Goal: Task Accomplishment & Management: Manage account settings

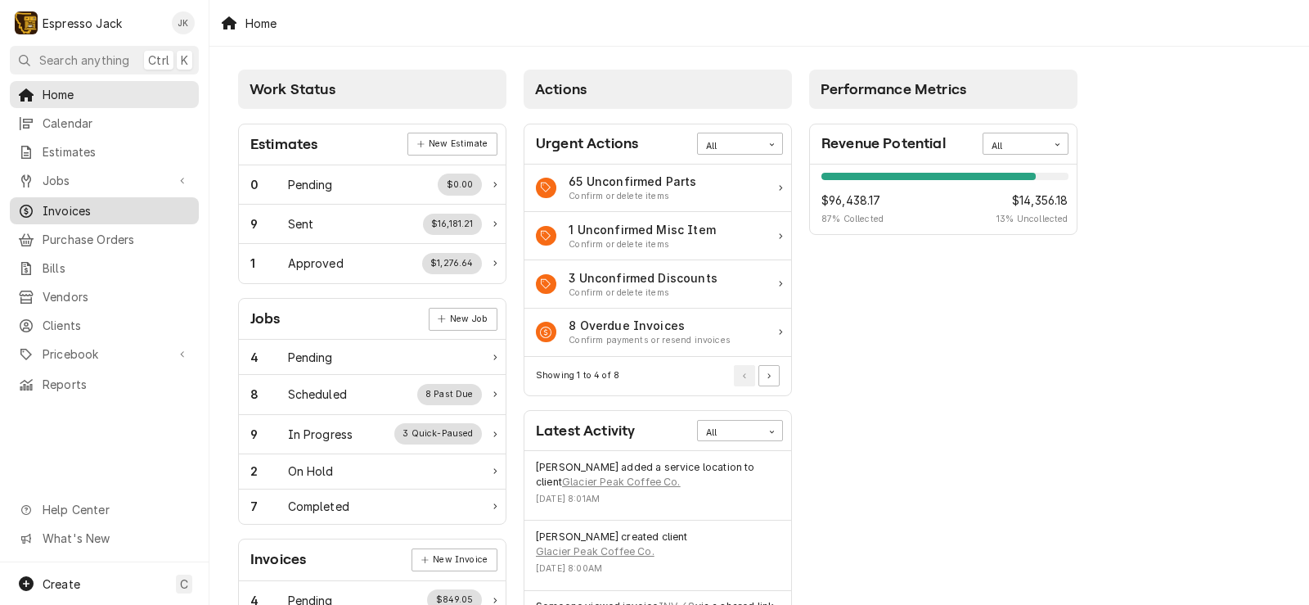
click at [101, 205] on span "Invoices" at bounding box center [117, 210] width 148 height 17
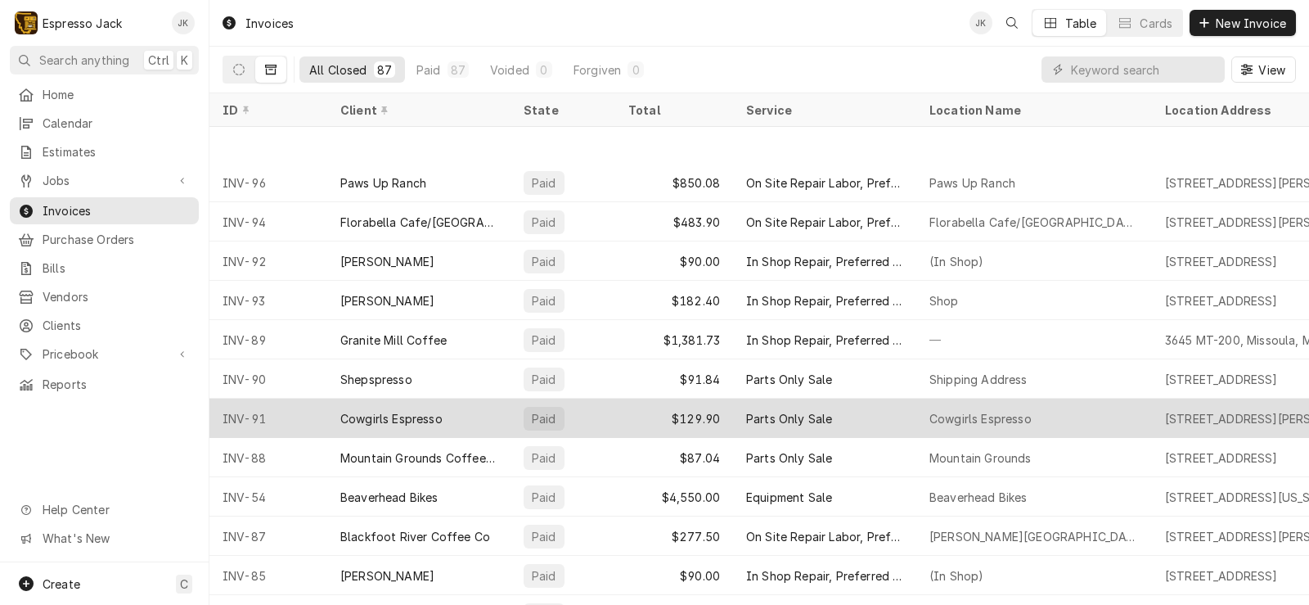
scroll to position [298, 0]
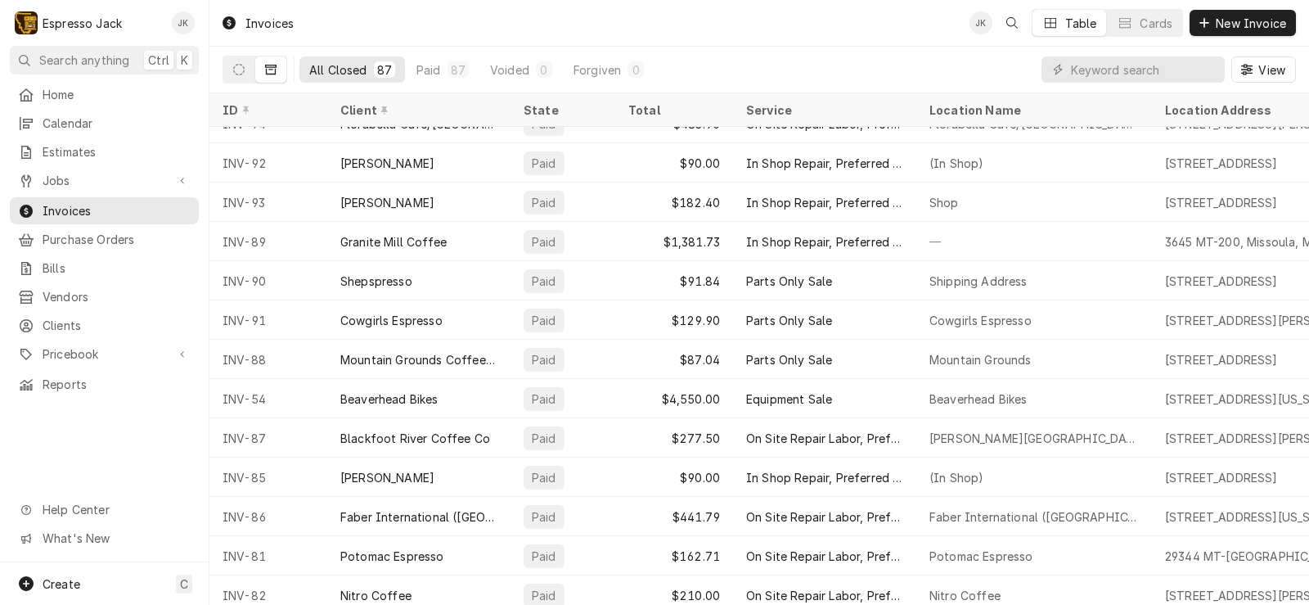
click at [277, 70] on button "Dynamic Content Wrapper" at bounding box center [270, 69] width 31 height 26
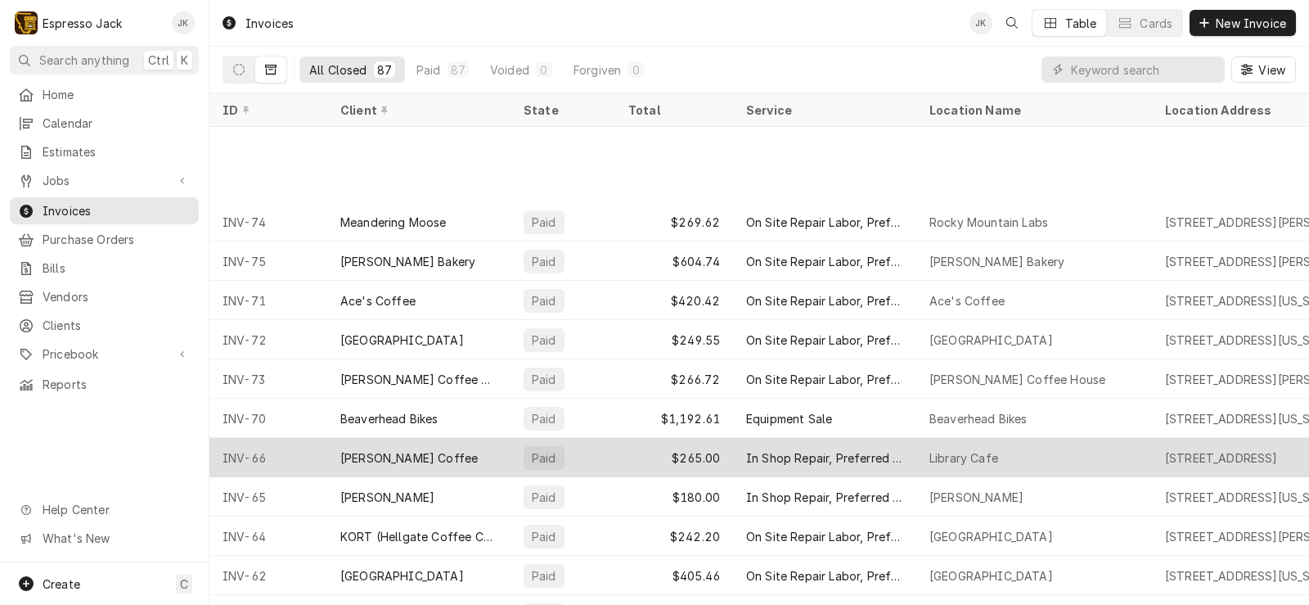
scroll to position [1064, 0]
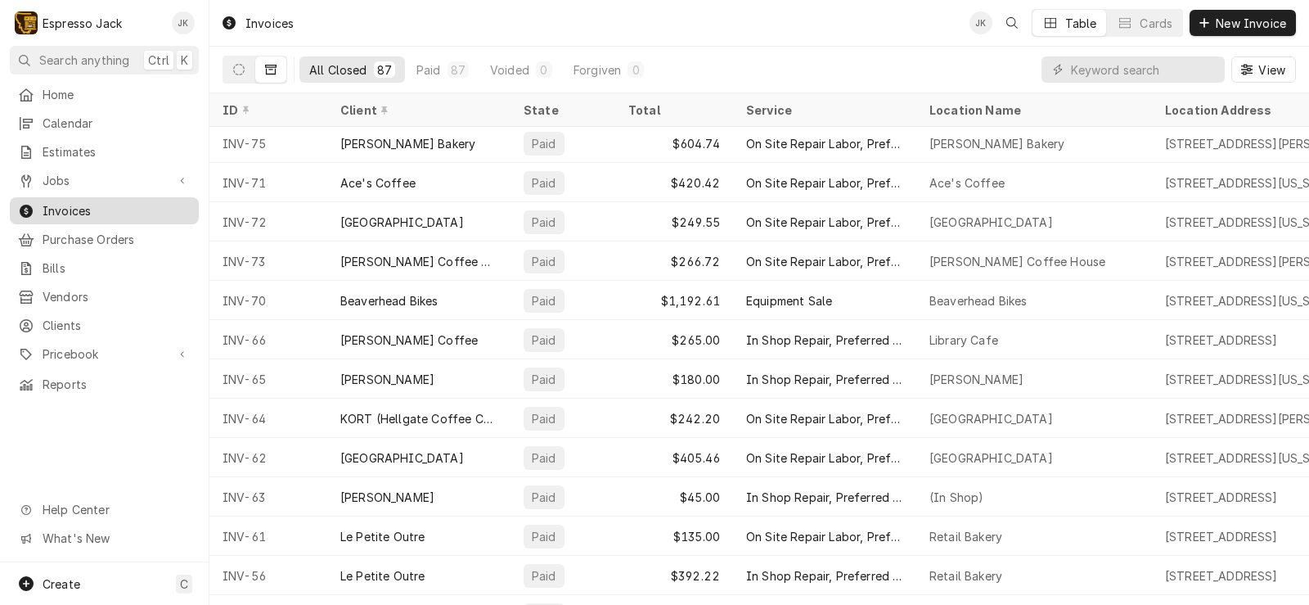
click at [72, 202] on span "Invoices" at bounding box center [117, 210] width 148 height 17
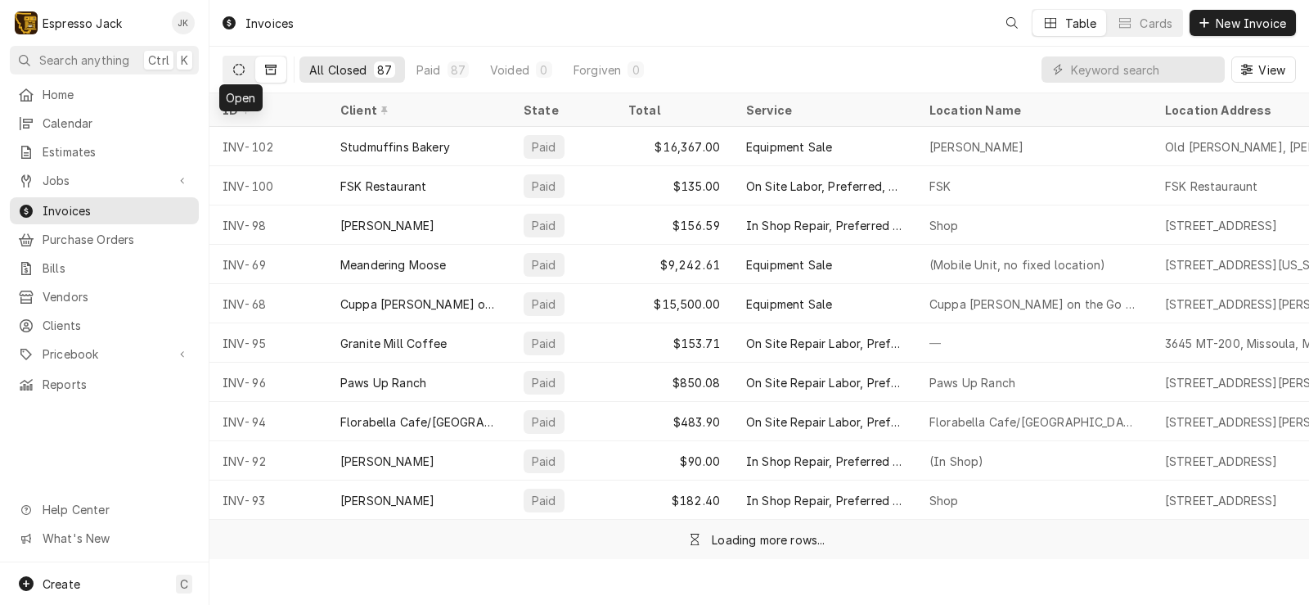
click at [245, 70] on button "Dynamic Content Wrapper" at bounding box center [238, 69] width 31 height 26
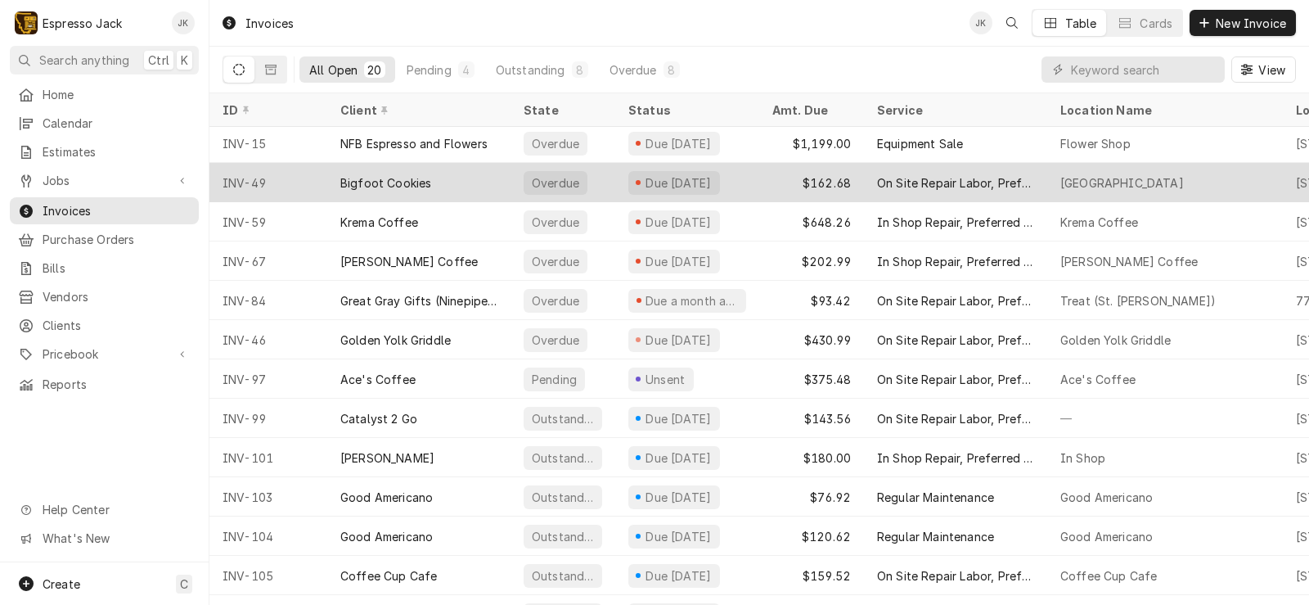
scroll to position [298, 0]
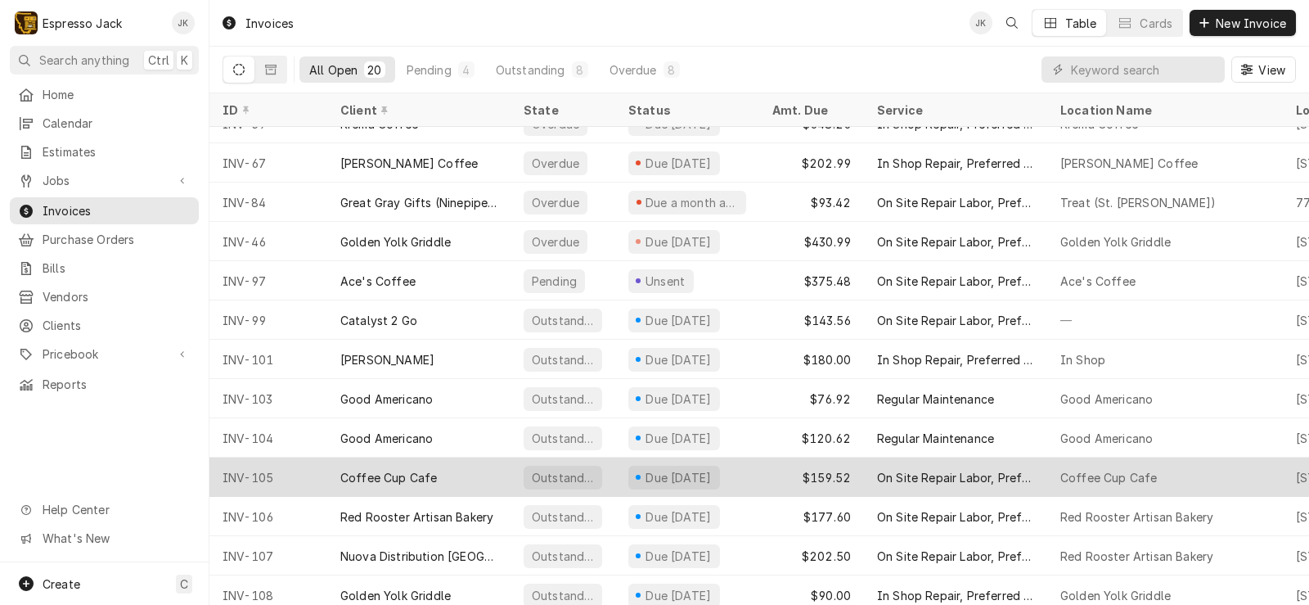
click at [443, 470] on div "Coffee Cup Cafe" at bounding box center [418, 476] width 183 height 39
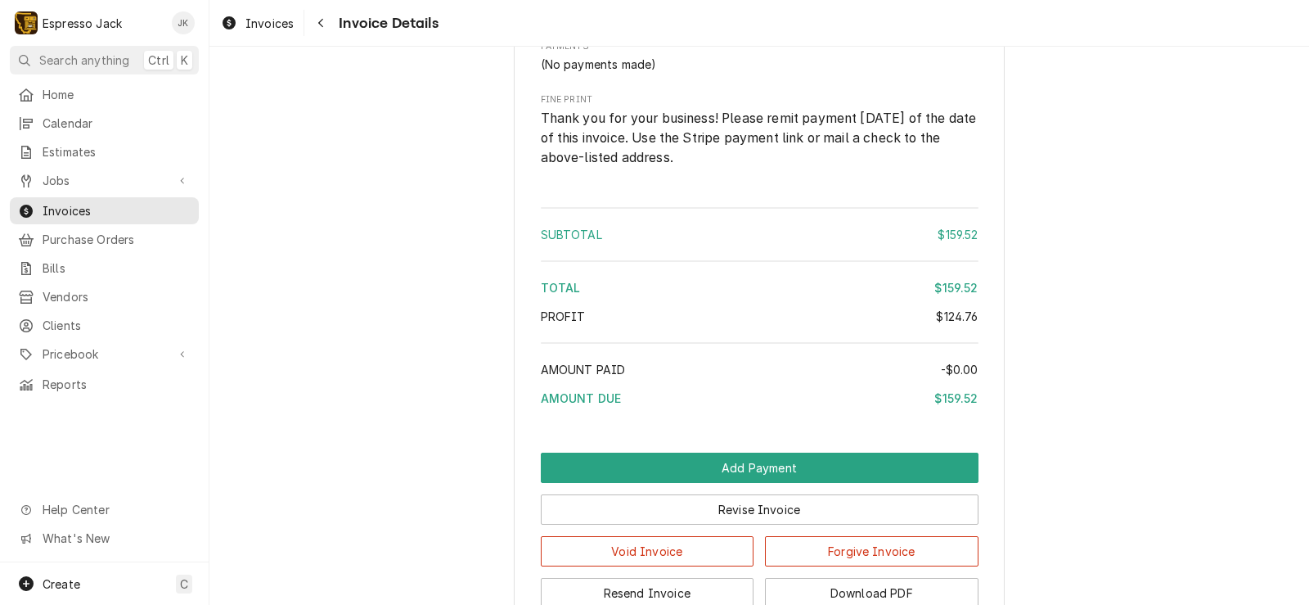
scroll to position [2145, 0]
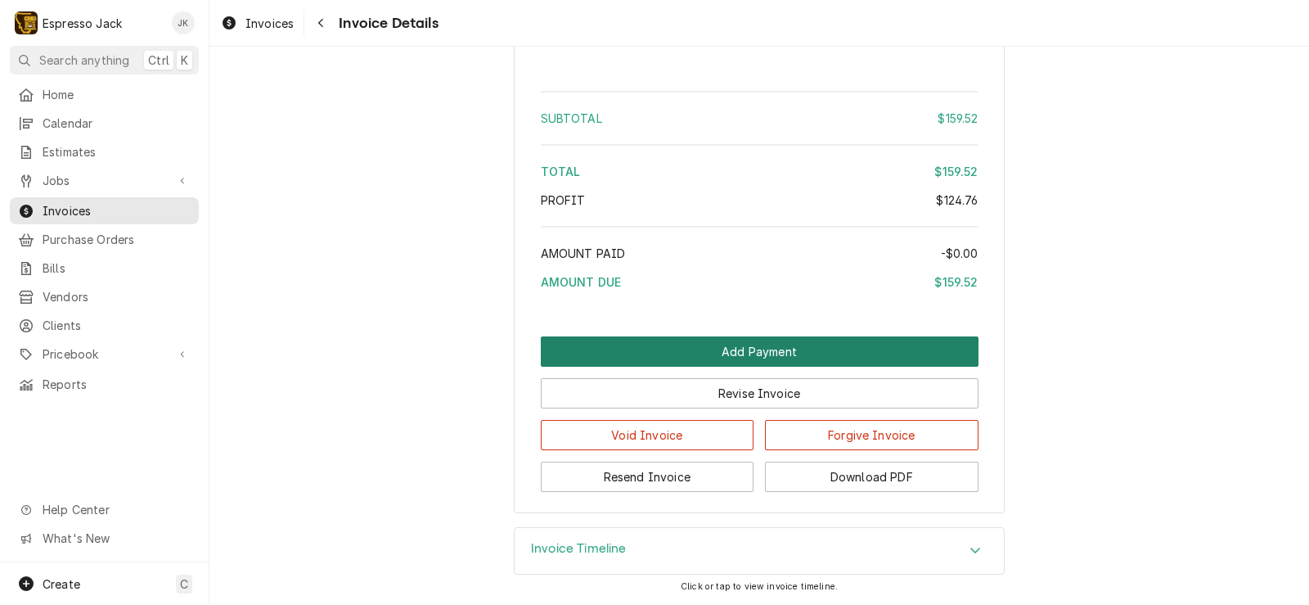
click at [763, 352] on button "Add Payment" at bounding box center [760, 351] width 438 height 30
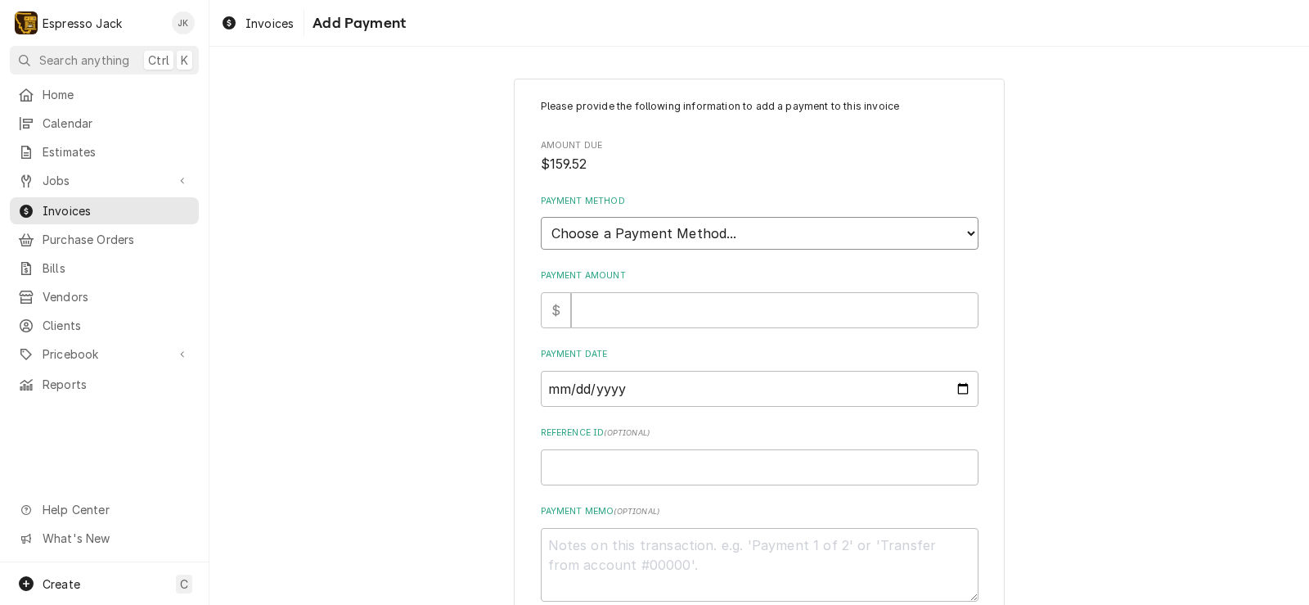
select select "2"
click at [541, 217] on select "Choose a Payment Method... Cash Check Credit/Debit Card ACH/eCheck Other" at bounding box center [760, 233] width 438 height 33
click at [606, 318] on input "Payment Amount" at bounding box center [774, 310] width 407 height 36
type textarea "x"
type input "1"
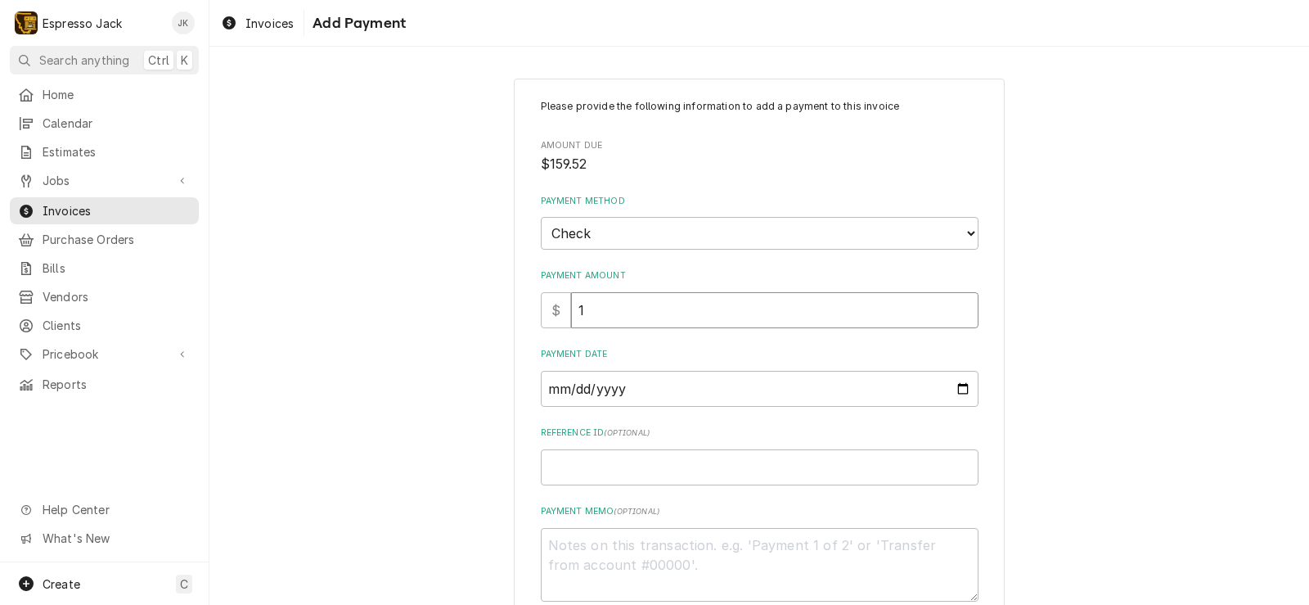
type textarea "x"
type input "15"
type textarea "x"
type input "159"
type textarea "x"
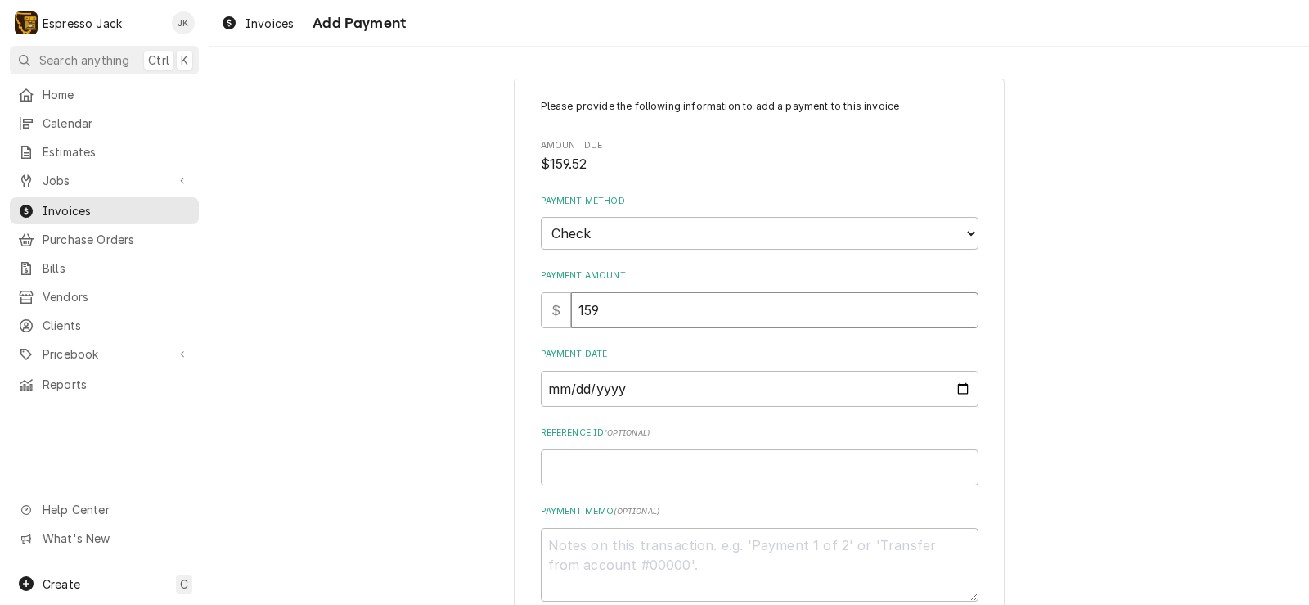
type input "159.5"
type textarea "x"
type input "159.52"
click at [957, 377] on input "Payment Date" at bounding box center [760, 389] width 438 height 36
click at [956, 382] on input "Payment Date" at bounding box center [760, 389] width 438 height 36
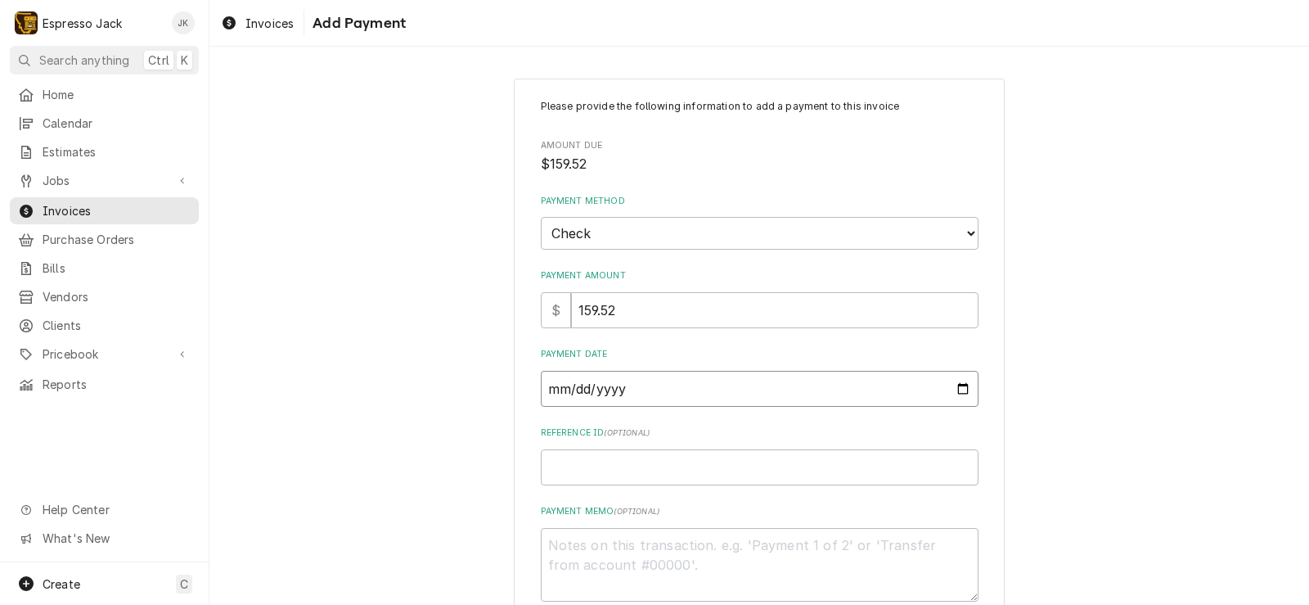
type input "2025-08-13"
click at [475, 311] on div "Please provide the following information to add a payment to this invoice Amoun…" at bounding box center [759, 382] width 1100 height 637
click at [566, 452] on input "Reference ID ( optional )" at bounding box center [760, 467] width 438 height 36
click at [957, 389] on input "2025-08-13" at bounding box center [760, 389] width 438 height 36
type textarea "x"
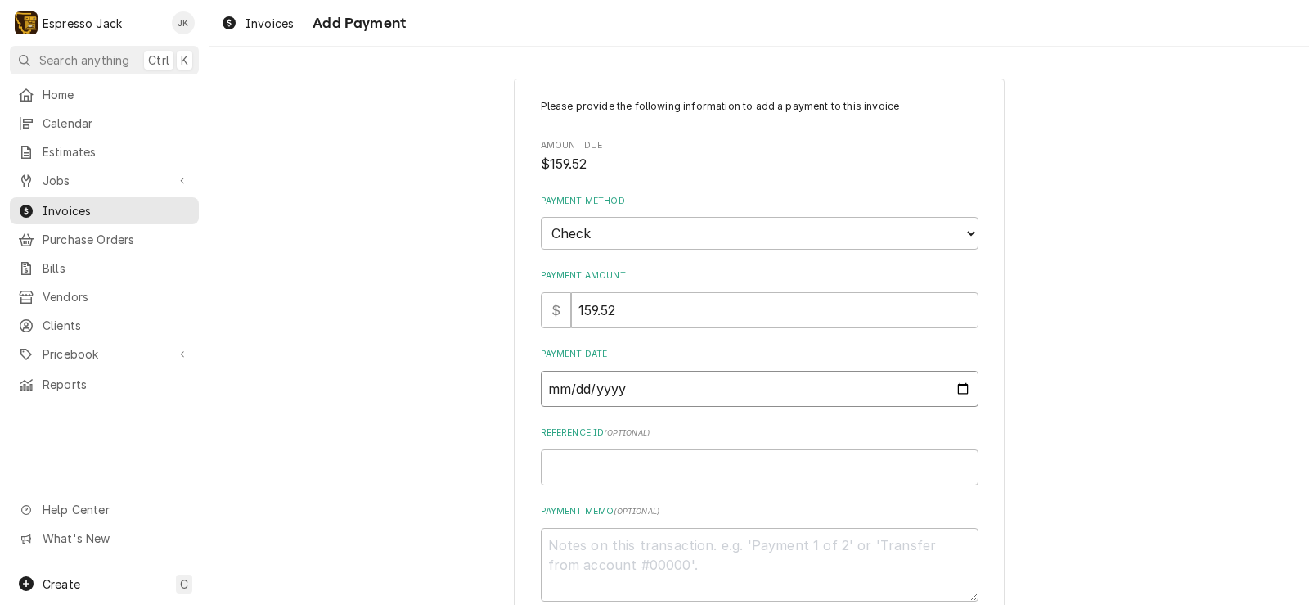
type input "2025-08-18"
click at [586, 475] on input "Reference ID ( optional )" at bounding box center [760, 467] width 438 height 36
type textarea "x"
type input "3"
type textarea "x"
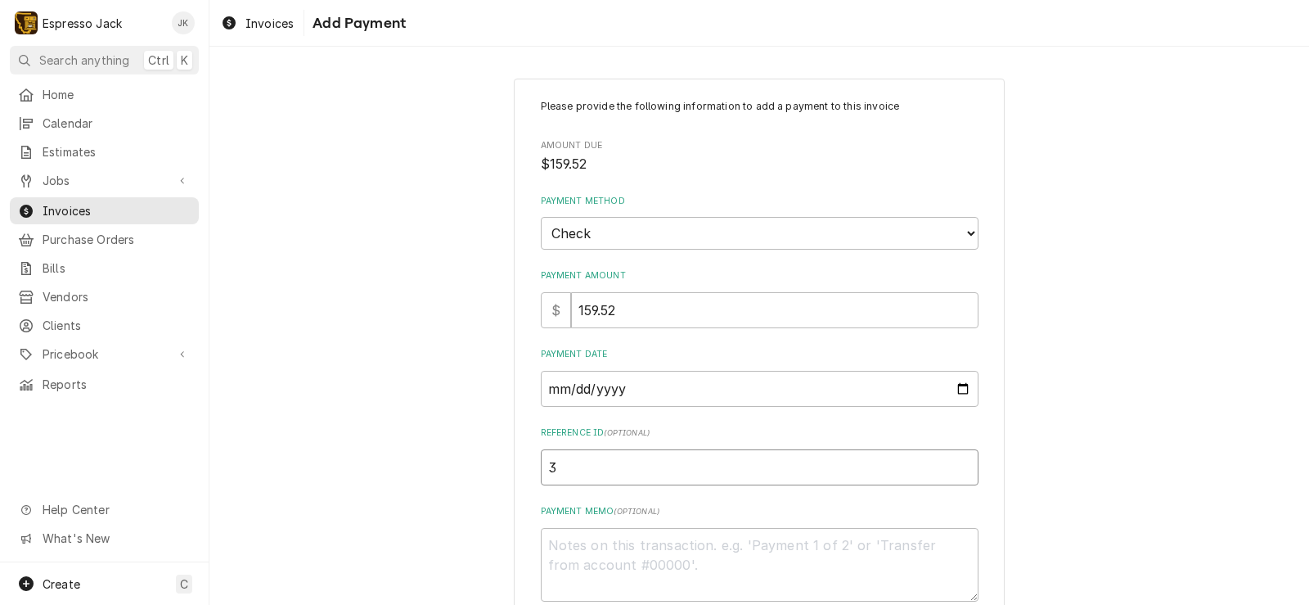
type input "34"
type textarea "x"
type input "345"
type textarea "x"
type input "3458"
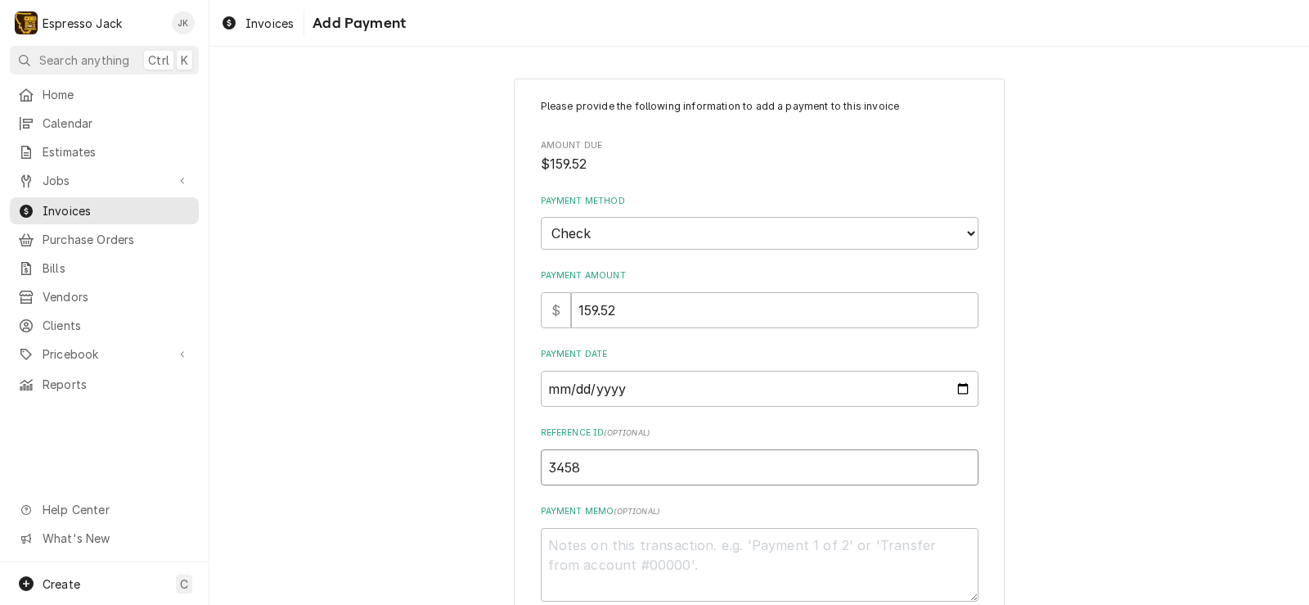
type textarea "x"
type input "34580"
drag, startPoint x: 443, startPoint y: 389, endPoint x: 446, endPoint y: 379, distance: 10.9
click at [446, 379] on div "Please provide the following information to add a payment to this invoice Amoun…" at bounding box center [759, 382] width 1100 height 637
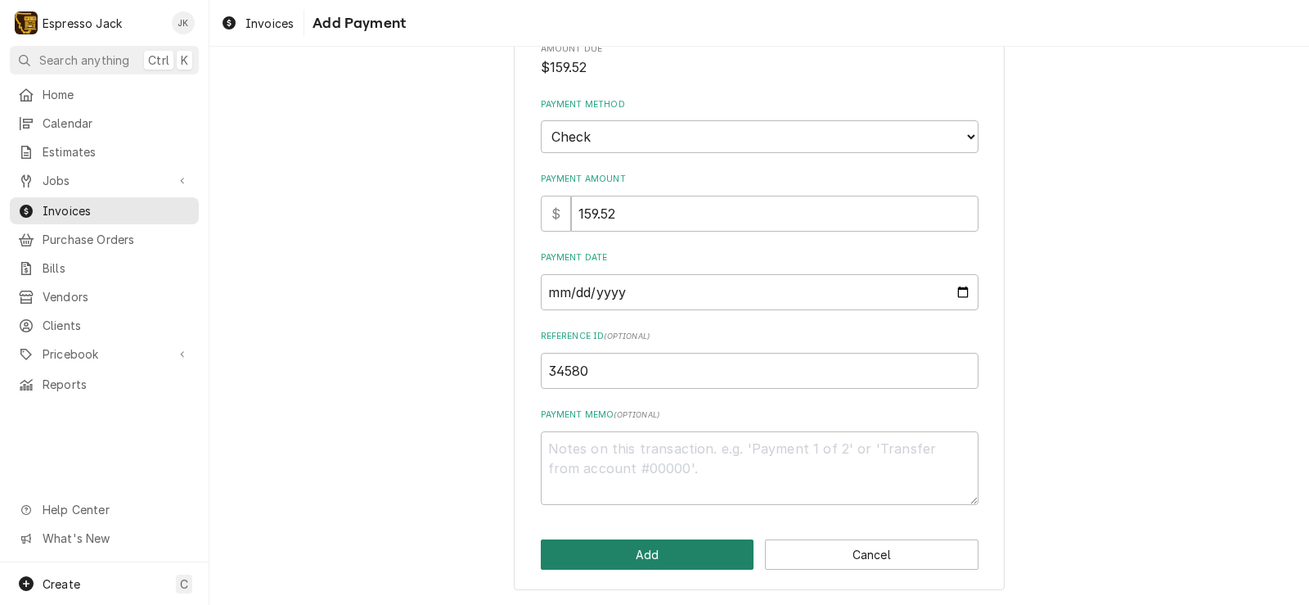
click at [610, 569] on button "Add" at bounding box center [648, 554] width 214 height 30
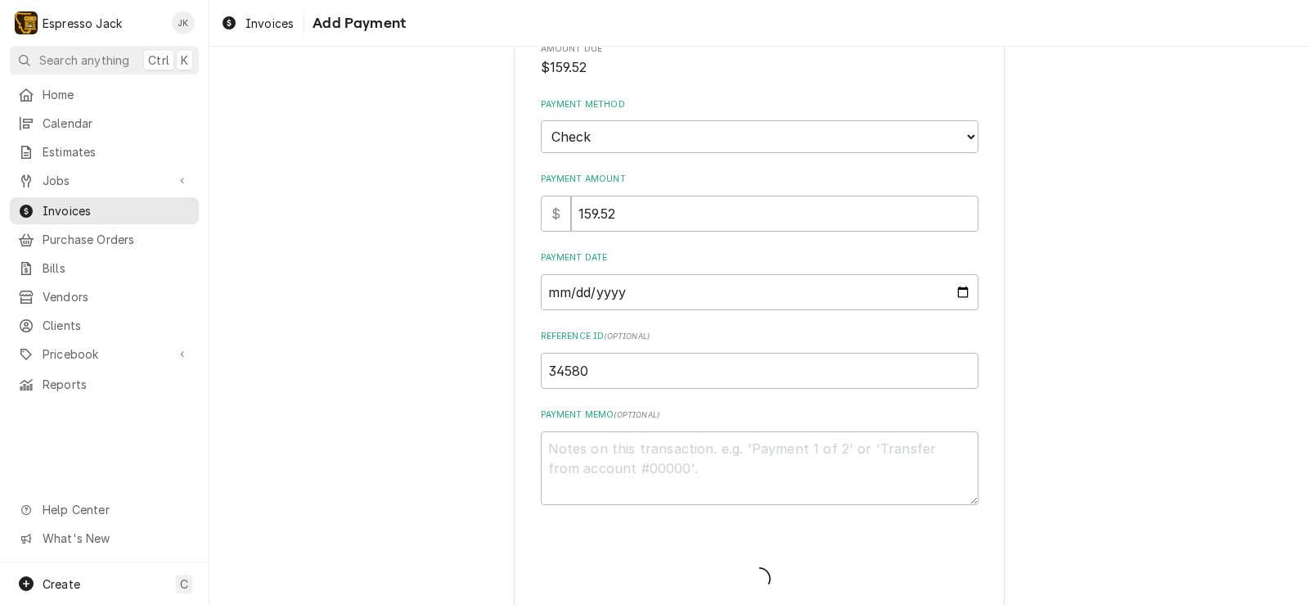
type textarea "x"
